Goal: Task Accomplishment & Management: Manage account settings

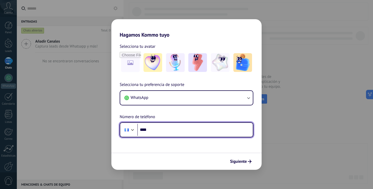
click at [159, 129] on input "****" at bounding box center [195, 130] width 116 height 12
type input "**********"
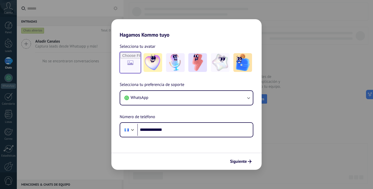
click at [133, 60] on input "file" at bounding box center [130, 62] width 20 height 20
type input "**********"
click at [129, 65] on img at bounding box center [130, 62] width 19 height 19
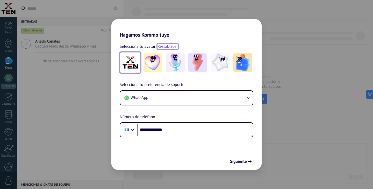
click at [171, 46] on link "Restablecer" at bounding box center [167, 46] width 20 height 5
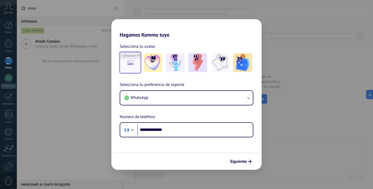
click at [129, 56] on input "file" at bounding box center [130, 62] width 20 height 20
click at [131, 64] on input "file" at bounding box center [130, 62] width 20 height 20
type input "**********"
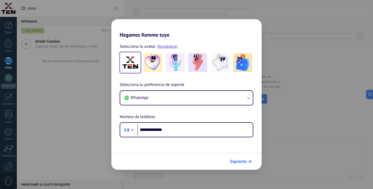
click at [242, 160] on span "Siguiente" at bounding box center [238, 161] width 17 height 4
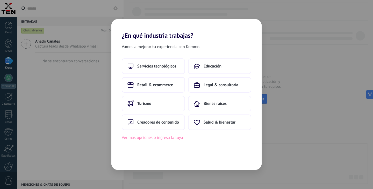
click at [148, 137] on button "Ver más opciones o ingresa la tuya" at bounding box center [152, 137] width 61 height 7
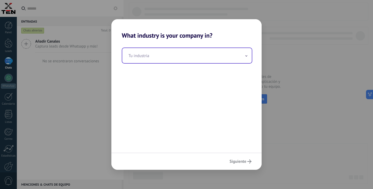
click at [222, 55] on input "text" at bounding box center [186, 55] width 129 height 15
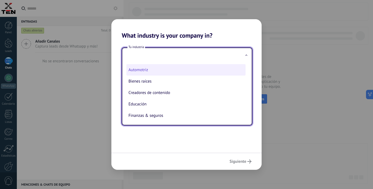
click at [143, 70] on li "Automotriz" at bounding box center [185, 69] width 119 height 11
type input "**********"
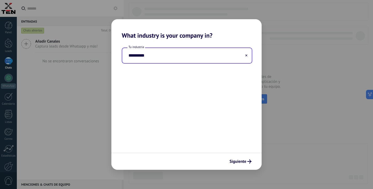
click at [246, 54] on button at bounding box center [246, 55] width 3 height 5
click at [178, 60] on input "text" at bounding box center [186, 55] width 129 height 15
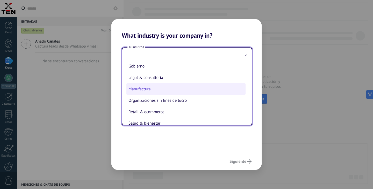
scroll to position [62, 0]
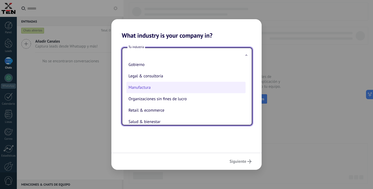
click at [163, 88] on li "Manufactura" at bounding box center [185, 87] width 119 height 11
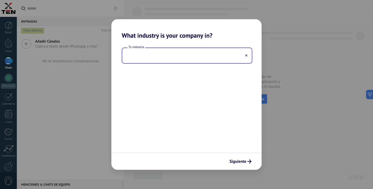
type input "**********"
click at [239, 162] on span "Siguiente" at bounding box center [237, 161] width 17 height 4
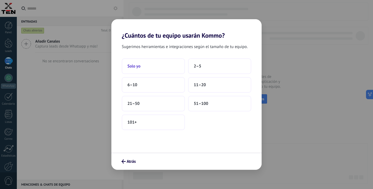
click at [150, 62] on button "Solo yo" at bounding box center [153, 66] width 63 height 16
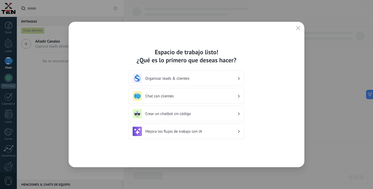
click at [200, 78] on h3 "Organizar leads & clientes" at bounding box center [191, 78] width 92 height 5
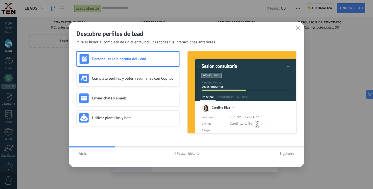
click at [82, 155] on span "Atrás" at bounding box center [83, 153] width 8 height 4
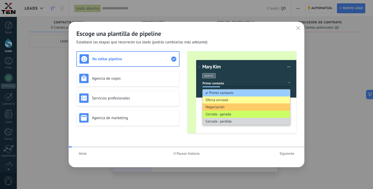
click at [82, 155] on span "Atrás" at bounding box center [83, 153] width 8 height 4
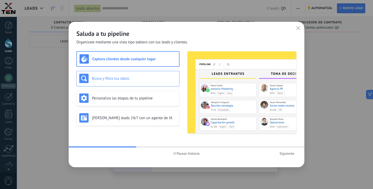
click at [147, 78] on h3 "Busca y filtra tus datos" at bounding box center [134, 78] width 85 height 5
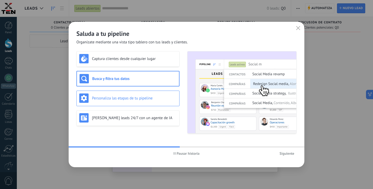
click at [151, 95] on div "Personaliza las etapas de tu pipeline" at bounding box center [127, 97] width 97 height 9
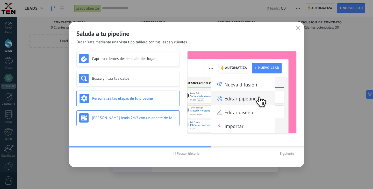
click at [141, 116] on h3 "Genera leads 24/7 con un agente de IA" at bounding box center [134, 117] width 85 height 5
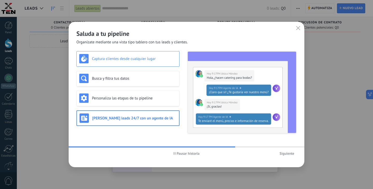
click at [131, 60] on h3 "Captura clientes desde cualquier lugar" at bounding box center [134, 58] width 85 height 5
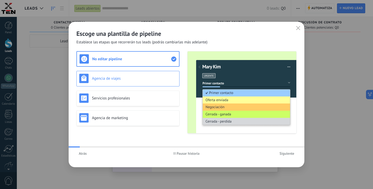
click at [129, 72] on div "Agencia de viajes" at bounding box center [127, 79] width 103 height 16
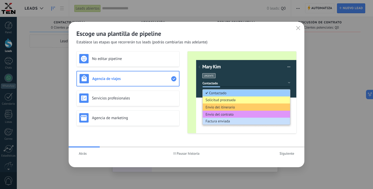
click at [131, 89] on div "No editar pipeline Agencia de viajes Servicios profesionales Agencia de marketi…" at bounding box center [127, 92] width 103 height 82
click at [124, 99] on h3 "Servicios profesionales" at bounding box center [134, 98] width 85 height 5
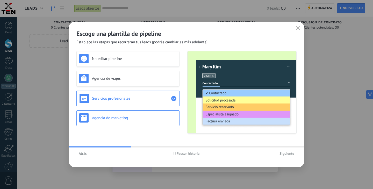
click at [131, 116] on h3 "Agencia de marketing" at bounding box center [134, 117] width 85 height 5
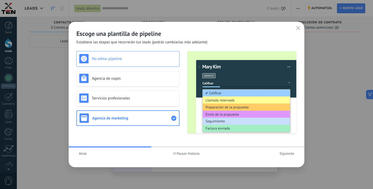
click at [125, 56] on h3 "No editar pipeline" at bounding box center [134, 58] width 85 height 5
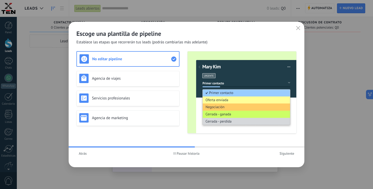
click at [280, 154] on span "Siguiente" at bounding box center [286, 153] width 15 height 4
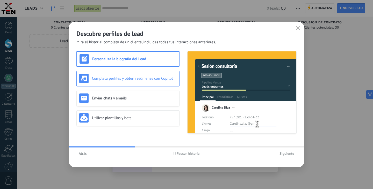
click at [139, 80] on h3 "Completa perfiles y obtén resúmenes con Copilot" at bounding box center [134, 78] width 85 height 5
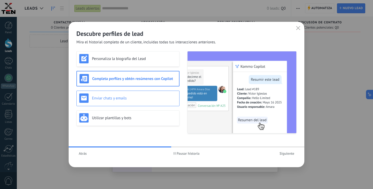
click at [135, 96] on h3 "Enviar chats y emails" at bounding box center [134, 98] width 85 height 5
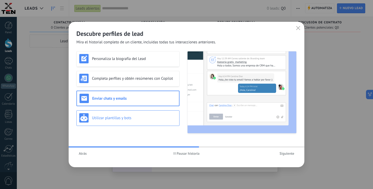
click at [131, 117] on h3 "Utilizar plantillas y bots" at bounding box center [134, 117] width 85 height 5
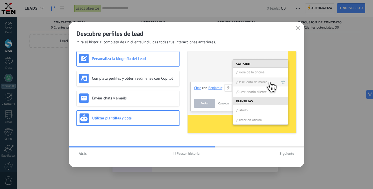
click at [134, 61] on h3 "Personaliza la biografía del Lead" at bounding box center [134, 58] width 85 height 5
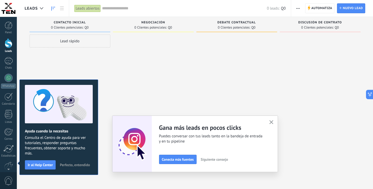
scroll to position [9, 0]
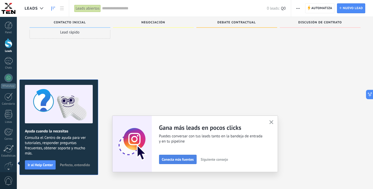
click at [181, 161] on span "Conecta más fuentes" at bounding box center [178, 159] width 32 height 4
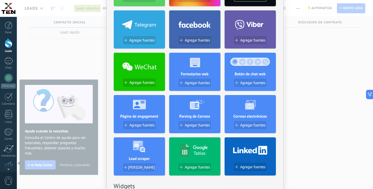
scroll to position [0, 0]
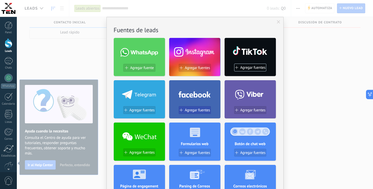
click at [196, 109] on span "Agregar fuentes" at bounding box center [197, 110] width 25 height 4
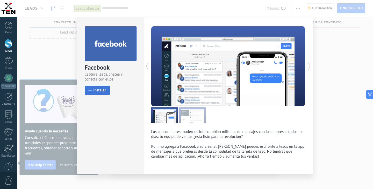
click at [102, 91] on span "Instalar" at bounding box center [99, 90] width 13 height 4
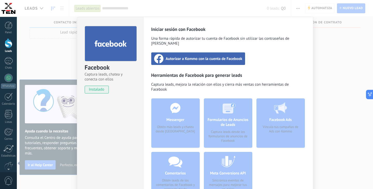
click at [199, 56] on span "Autorizar a Kommo con la cuenta de Facebook" at bounding box center [204, 58] width 77 height 5
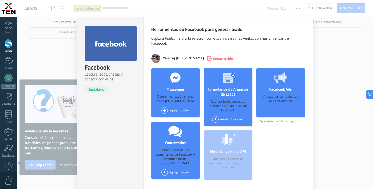
click at [323, 56] on div "Facebook Captura leads, chatea y conecta con ellos instalado Desinstalar Herram…" at bounding box center [195, 94] width 356 height 189
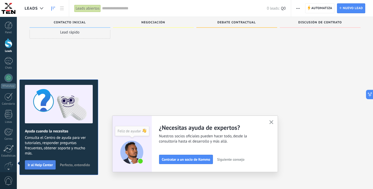
click at [47, 163] on span "Ir al Help Center" at bounding box center [40, 165] width 25 height 4
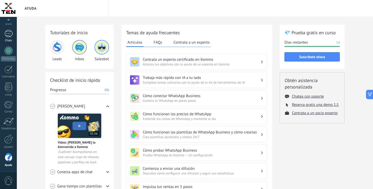
click at [12, 37] on div at bounding box center [8, 34] width 8 height 8
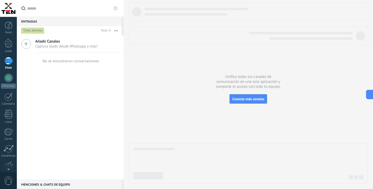
click at [28, 42] on icon at bounding box center [26, 44] width 10 height 10
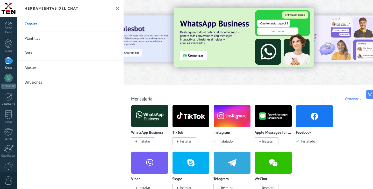
click at [119, 9] on use at bounding box center [117, 8] width 3 height 3
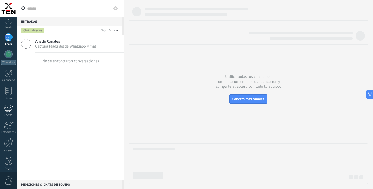
scroll to position [27, 0]
click at [9, 142] on div at bounding box center [8, 138] width 9 height 9
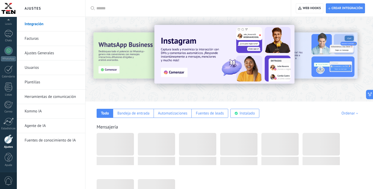
scroll to position [27, 0]
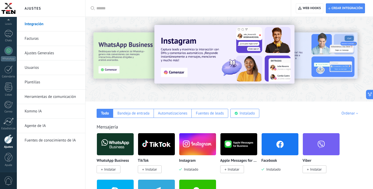
click at [46, 40] on link "Facturas" at bounding box center [52, 38] width 55 height 15
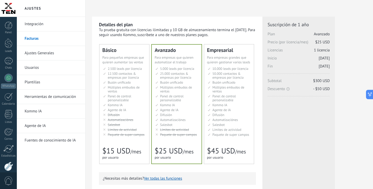
click at [41, 51] on link "Ajustes Generales" at bounding box center [52, 53] width 55 height 15
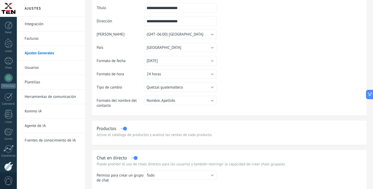
scroll to position [39, 0]
click at [207, 75] on button "24 horas" at bounding box center [180, 73] width 73 height 9
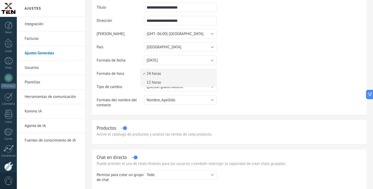
click at [169, 85] on span "12 horas" at bounding box center [178, 82] width 74 height 5
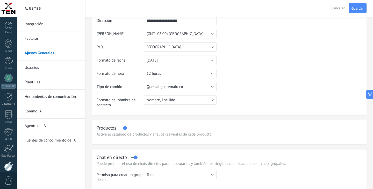
click at [270, 86] on table "**********" at bounding box center [229, 57] width 265 height 109
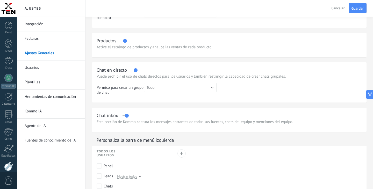
scroll to position [127, 0]
click at [192, 88] on button "Todo" at bounding box center [180, 86] width 73 height 9
click at [192, 88] on span "Todo" at bounding box center [178, 86] width 74 height 5
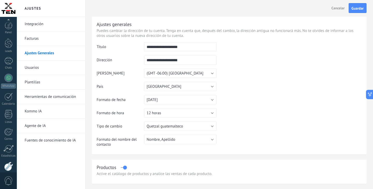
scroll to position [27, 0]
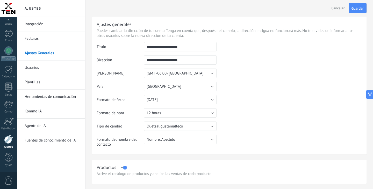
click at [43, 69] on link "Usuarios" at bounding box center [52, 67] width 55 height 15
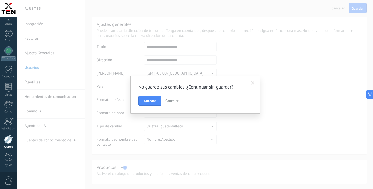
click at [146, 98] on button "Guardar" at bounding box center [149, 101] width 23 height 10
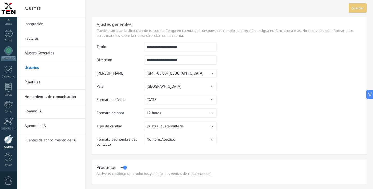
click at [46, 66] on link "Usuarios" at bounding box center [52, 67] width 55 height 15
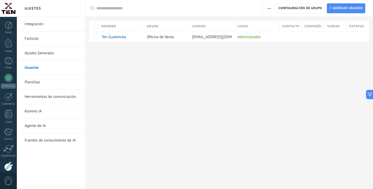
click at [47, 79] on link "Plantillas" at bounding box center [52, 82] width 55 height 15
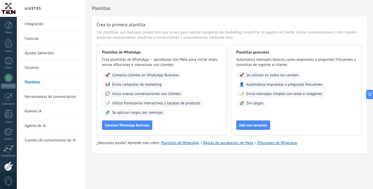
click at [52, 97] on link "Herramientas de comunicación" at bounding box center [52, 96] width 55 height 15
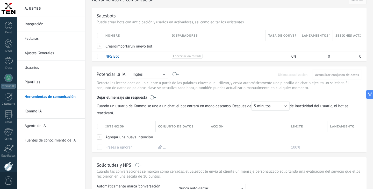
scroll to position [26, 0]
click at [161, 78] on button "Inglés" at bounding box center [149, 73] width 38 height 9
click at [145, 93] on span "Español" at bounding box center [147, 91] width 40 height 5
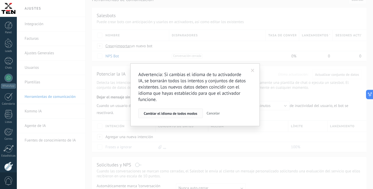
click at [180, 113] on span "Cambiar el idioma de todos modos" at bounding box center [171, 113] width 54 height 4
